Goal: Entertainment & Leisure: Browse casually

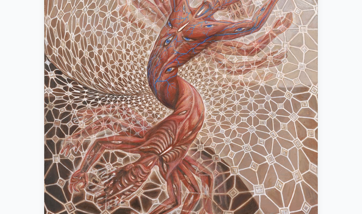
scroll to position [149, 0]
